Goal: Information Seeking & Learning: Check status

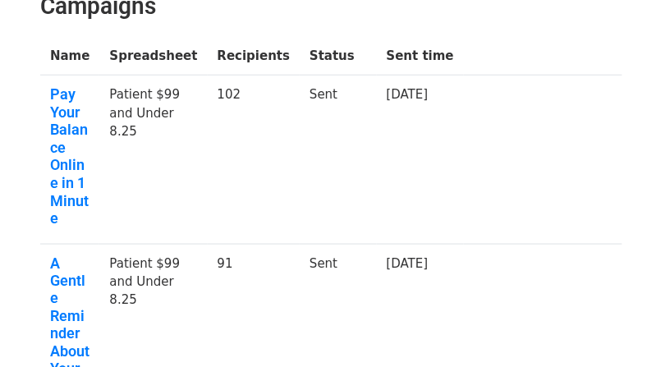
scroll to position [190, 0]
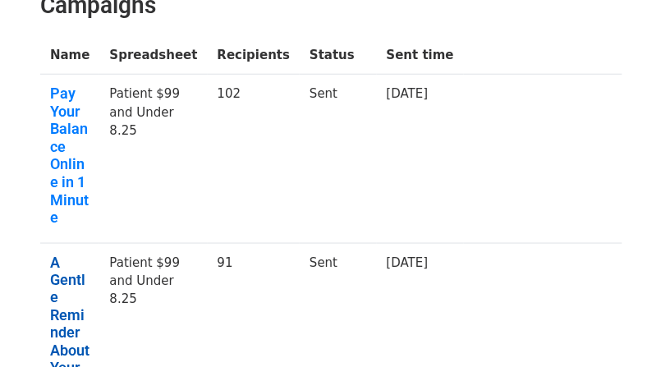
click at [71, 258] on link "A Gentle Reminder About Your Balance" at bounding box center [69, 333] width 39 height 159
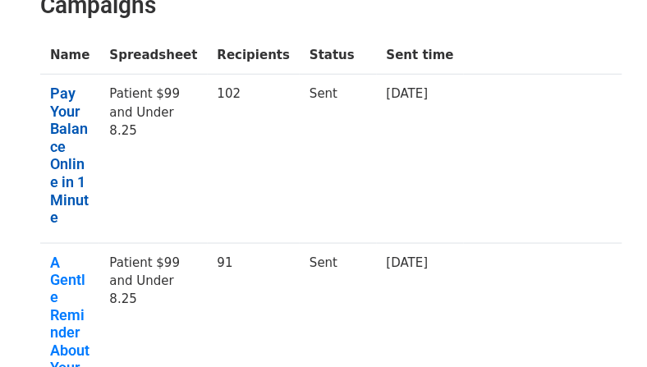
click at [62, 104] on link "Pay Your Balance Online in 1 Minute" at bounding box center [69, 156] width 39 height 142
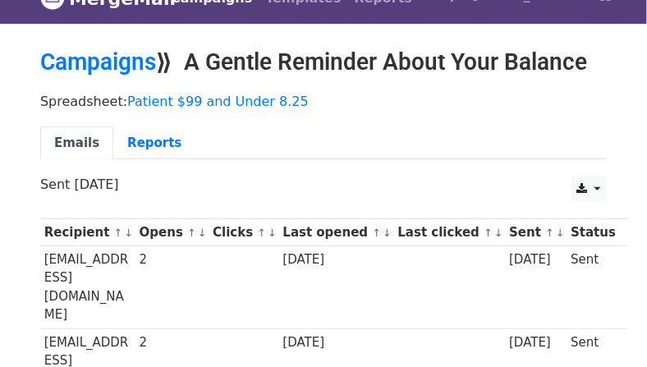
scroll to position [30, 0]
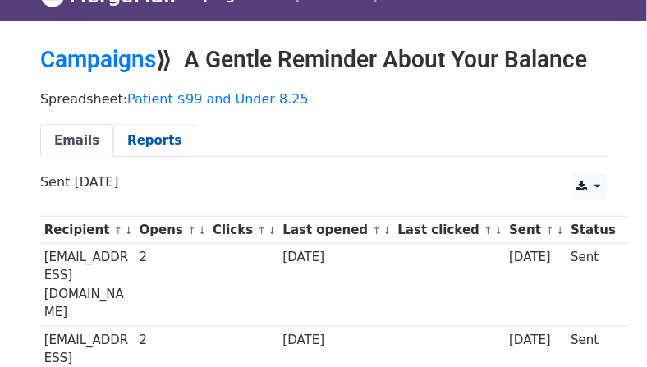
click at [144, 146] on link "Reports" at bounding box center [154, 141] width 82 height 34
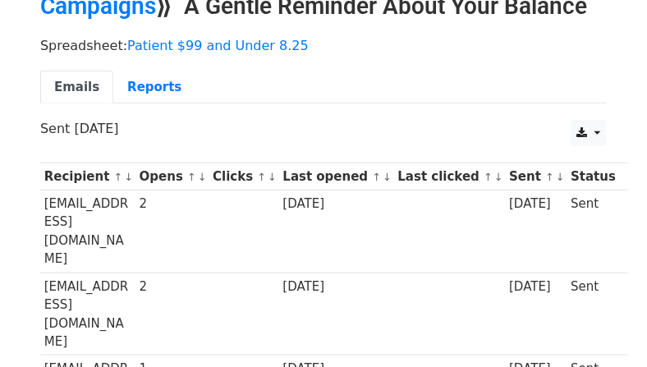
scroll to position [89, 0]
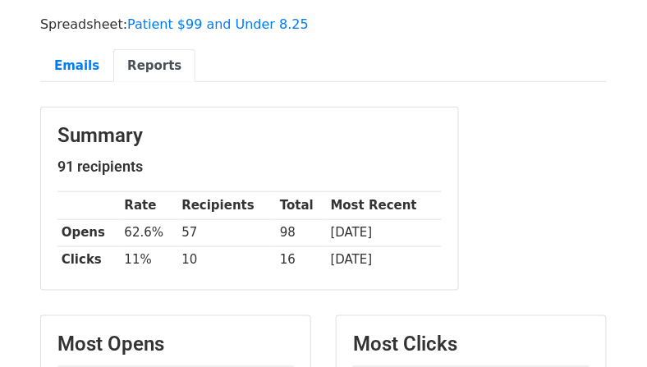
scroll to position [108, 0]
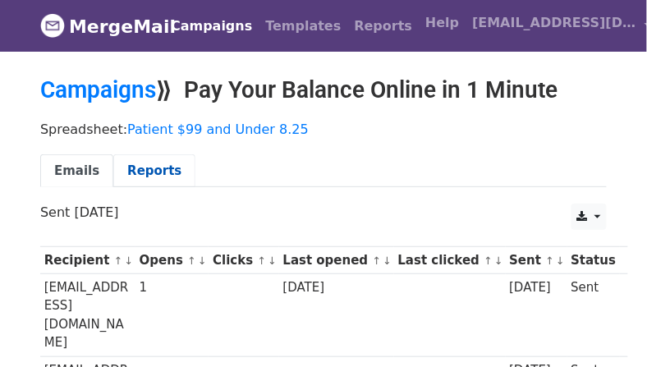
click at [129, 174] on link "Reports" at bounding box center [154, 171] width 82 height 34
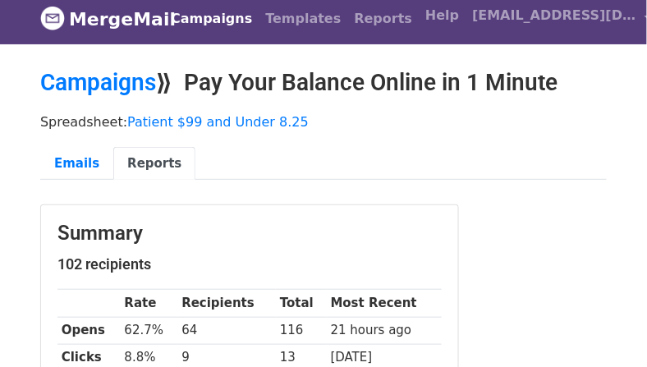
scroll to position [10, 0]
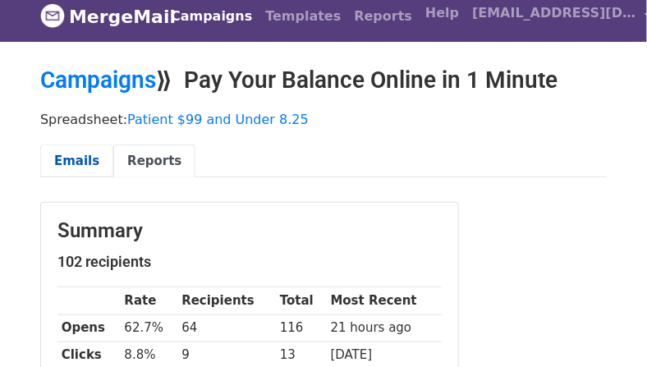
click at [90, 166] on link "Emails" at bounding box center [76, 161] width 73 height 34
click at [54, 85] on link "Campaigns" at bounding box center [98, 79] width 116 height 27
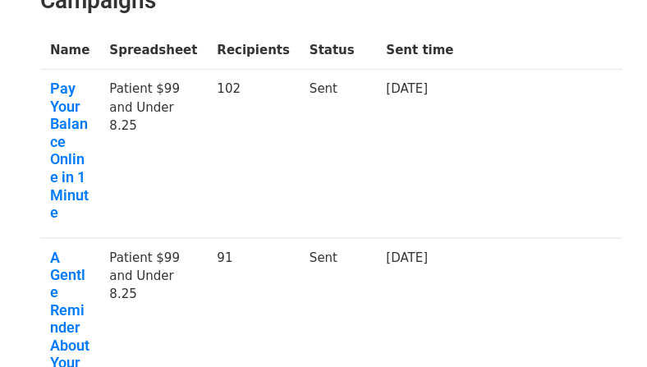
scroll to position [199, 0]
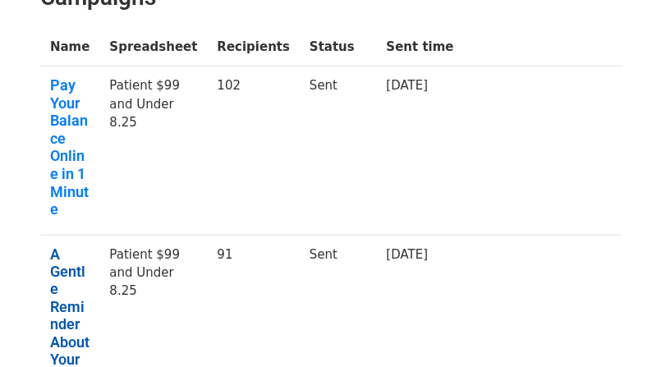
click at [52, 245] on link "A Gentle Reminder About Your Balance" at bounding box center [69, 324] width 39 height 159
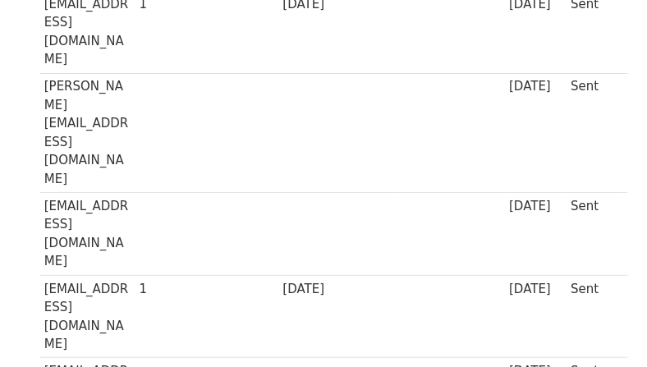
scroll to position [2835, 0]
